Goal: Find specific page/section: Find specific page/section

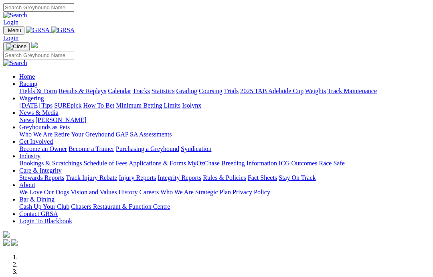
scroll to position [162, 0]
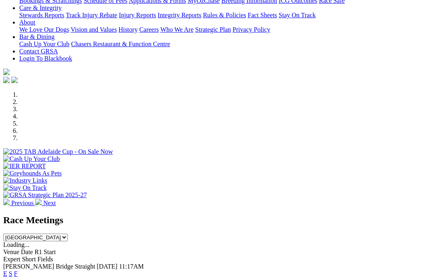
click at [18, 270] on link "F" at bounding box center [16, 273] width 4 height 7
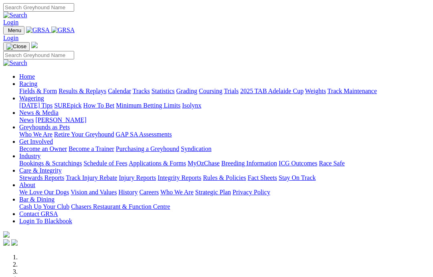
scroll to position [162, 0]
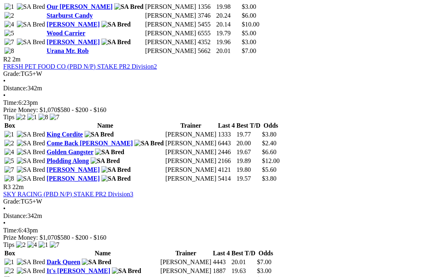
scroll to position [482, 0]
